Goal: Navigation & Orientation: Find specific page/section

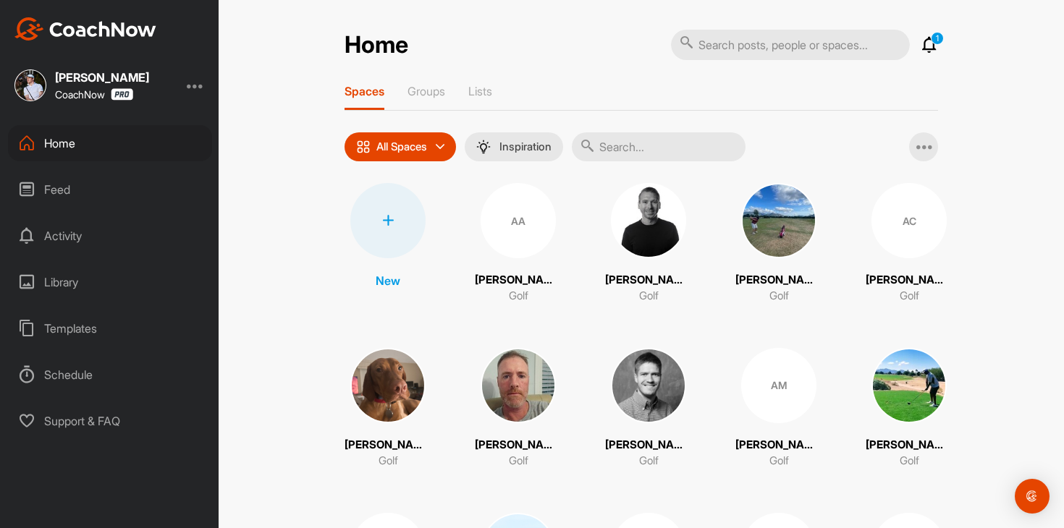
click at [935, 45] on icon at bounding box center [928, 44] width 17 height 17
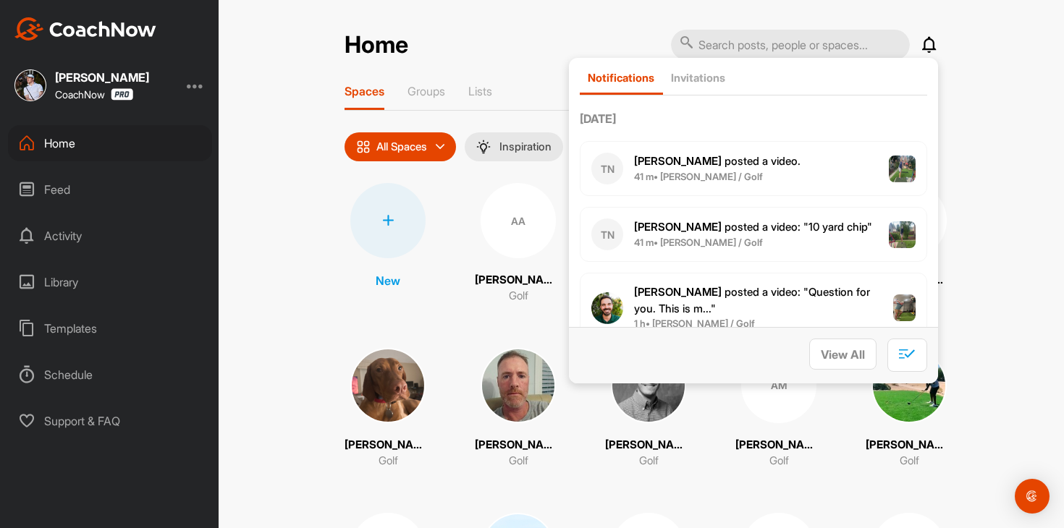
click at [935, 45] on icon at bounding box center [928, 44] width 17 height 17
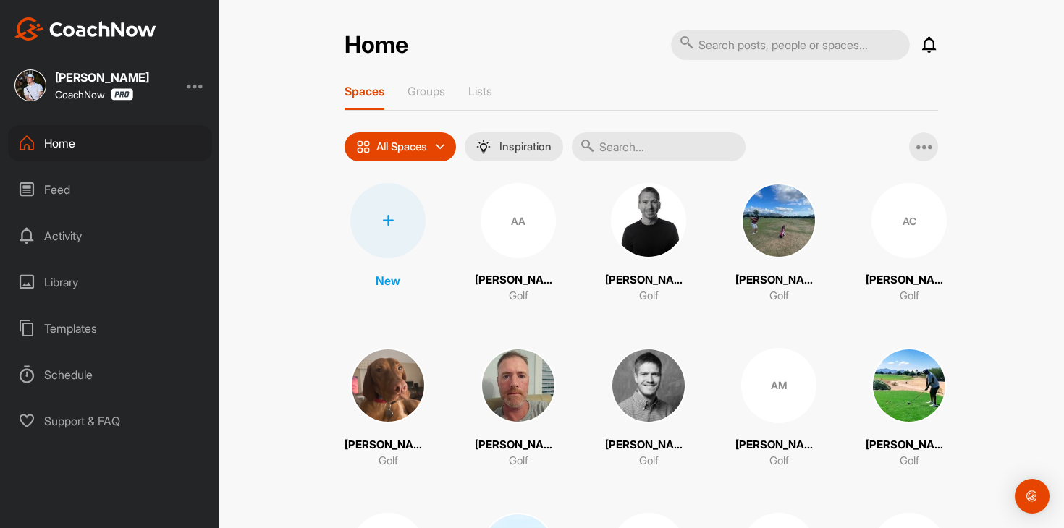
click at [106, 196] on div "Feed" at bounding box center [110, 190] width 204 height 36
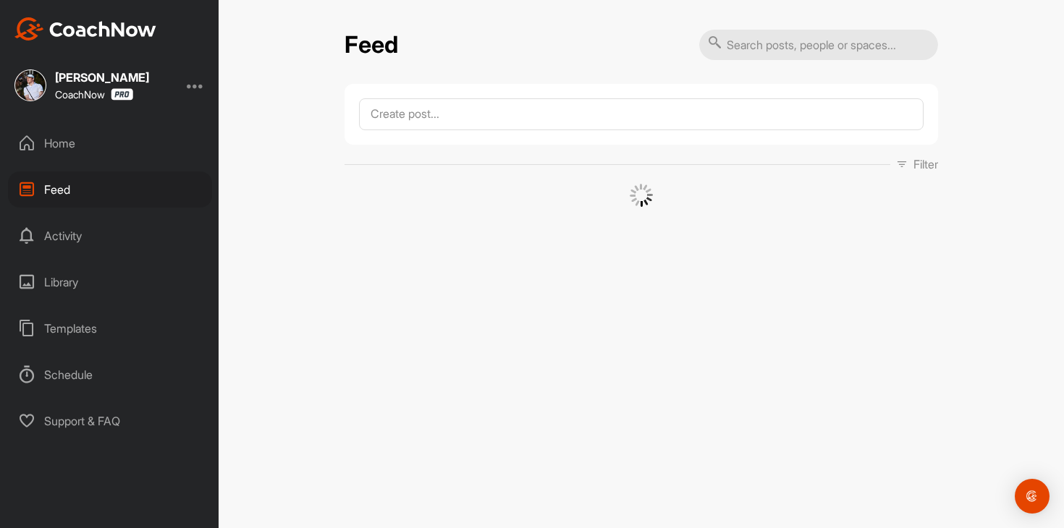
click at [117, 156] on div "Home" at bounding box center [110, 143] width 204 height 36
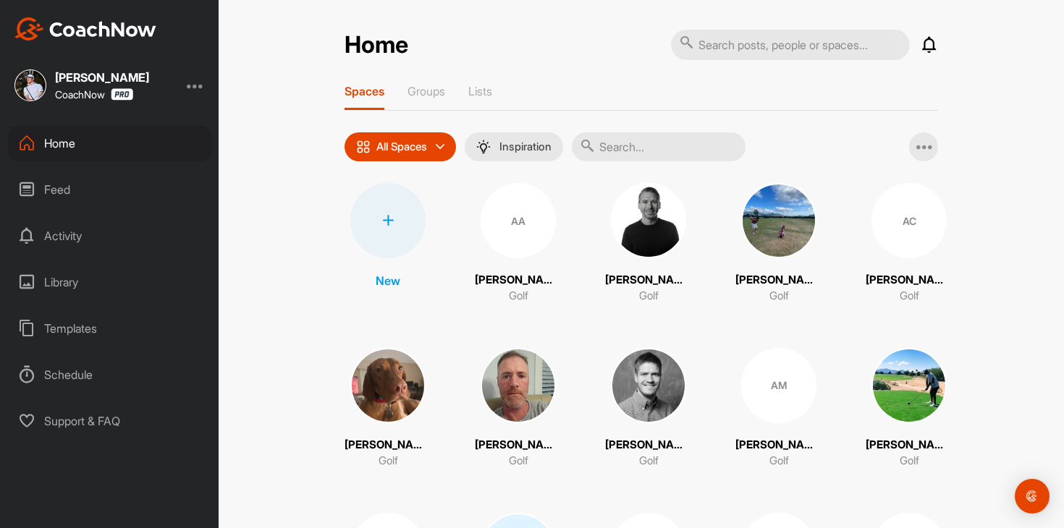
click at [929, 45] on icon at bounding box center [928, 44] width 17 height 17
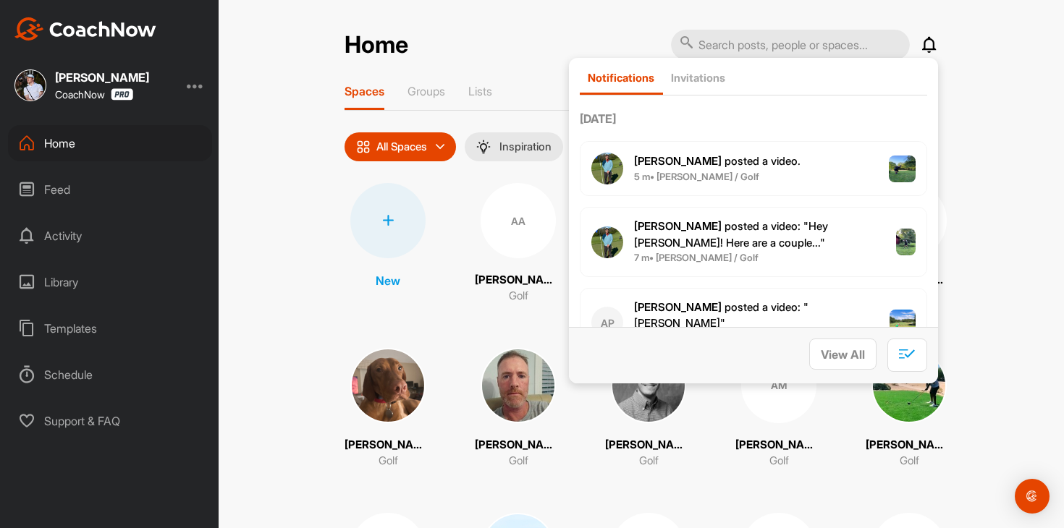
click at [929, 45] on icon at bounding box center [928, 44] width 17 height 17
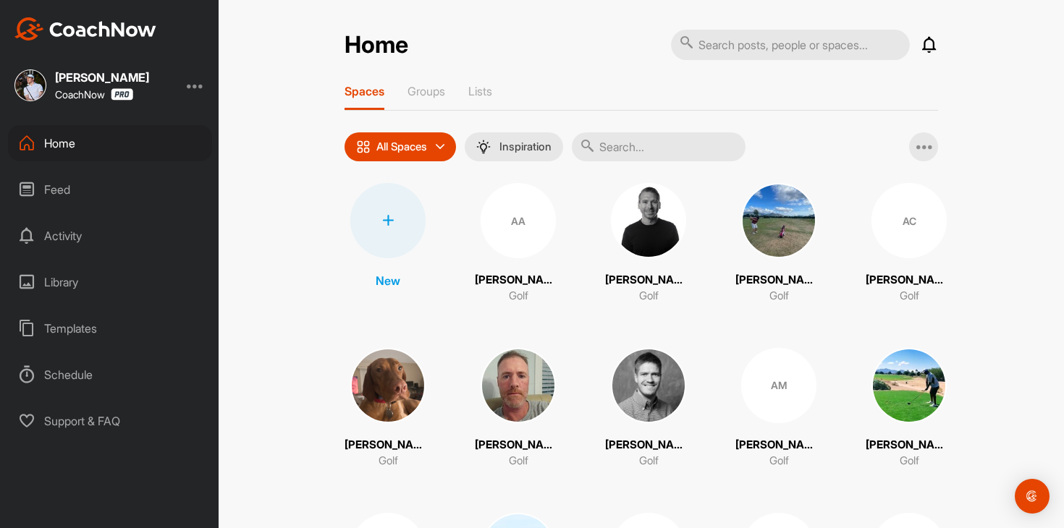
click at [100, 203] on div "Feed" at bounding box center [110, 190] width 204 height 36
